Goal: Task Accomplishment & Management: Use online tool/utility

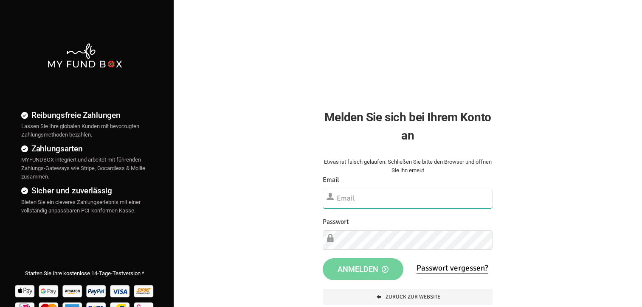
click at [349, 196] on input "text" at bounding box center [408, 199] width 170 height 20
type input "info@musaid.de"
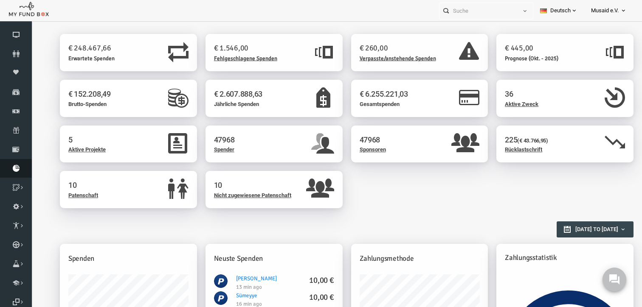
click at [16, 163] on link "Berichte herunterladen" at bounding box center [16, 168] width 32 height 19
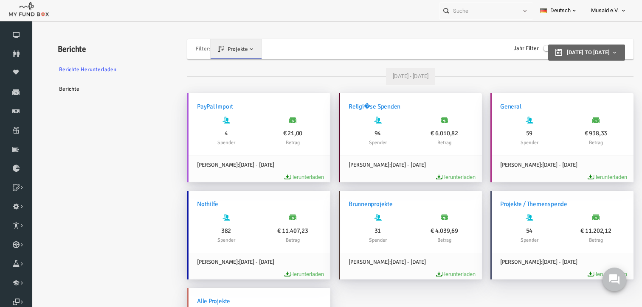
click at [558, 38] on div "Filter: Pläne: Projekte Projekte [PERSON_NAME] Jahr Filter Select Year [DATE] 2…" at bounding box center [398, 210] width 446 height 352
type input "[DATE]"
click at [555, 49] on span "[DATE] to [DATE]" at bounding box center [575, 52] width 43 height 6
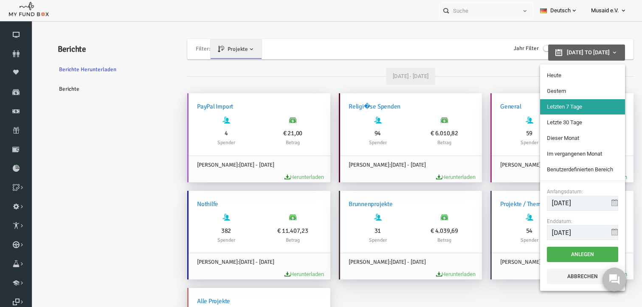
type input "[DATE]"
click at [557, 79] on li "Heute" at bounding box center [570, 75] width 85 height 15
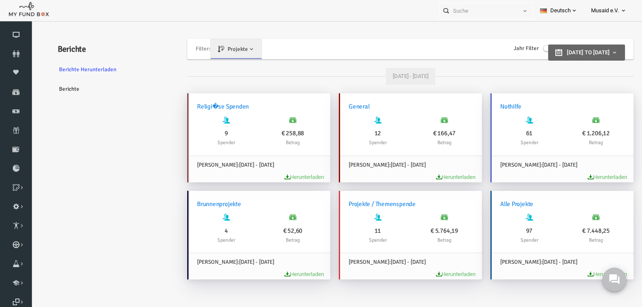
scroll to position [28, 0]
